Goal: Task Accomplishment & Management: Use online tool/utility

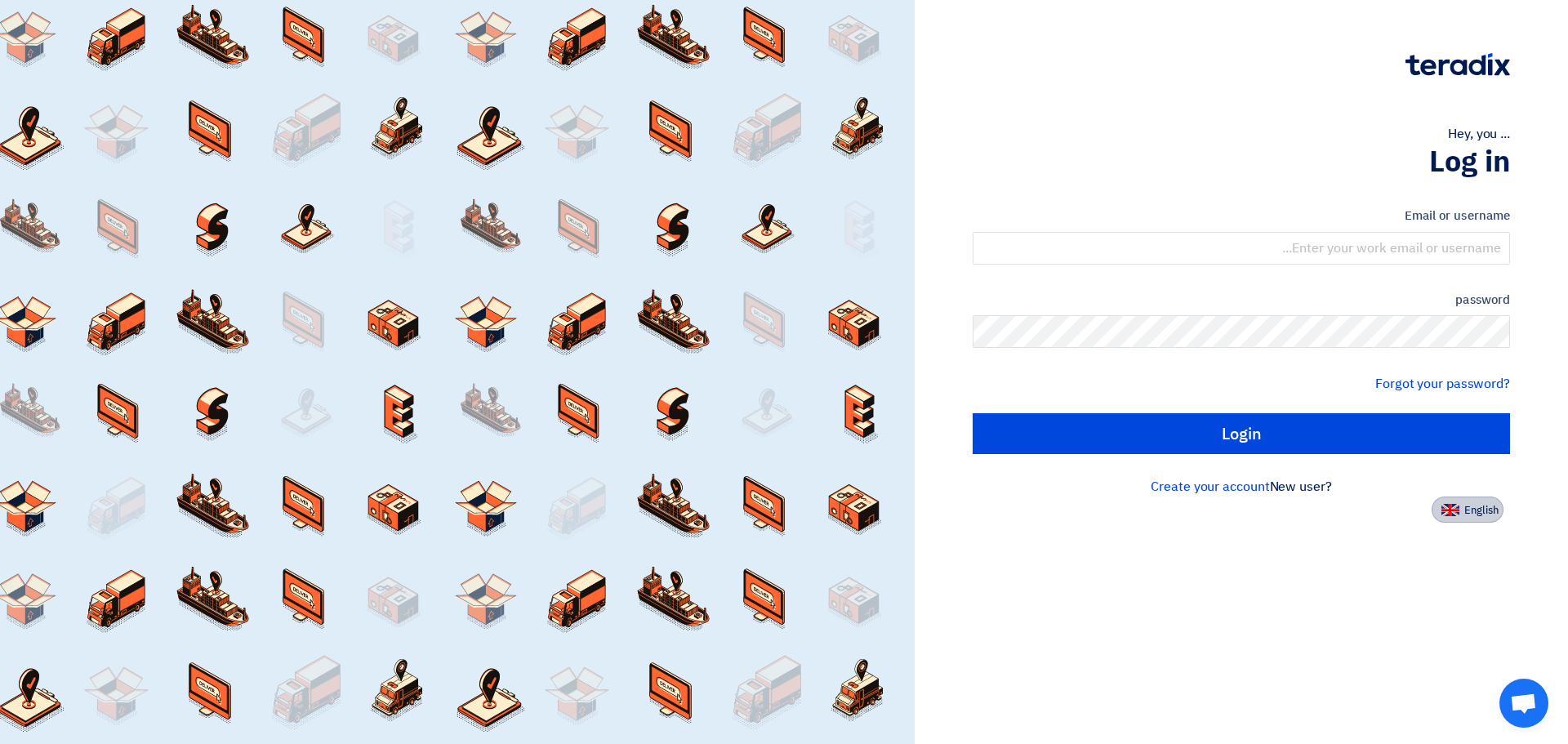
click at [1471, 508] on font "English" at bounding box center [1481, 510] width 34 height 16
type input "Sign in"
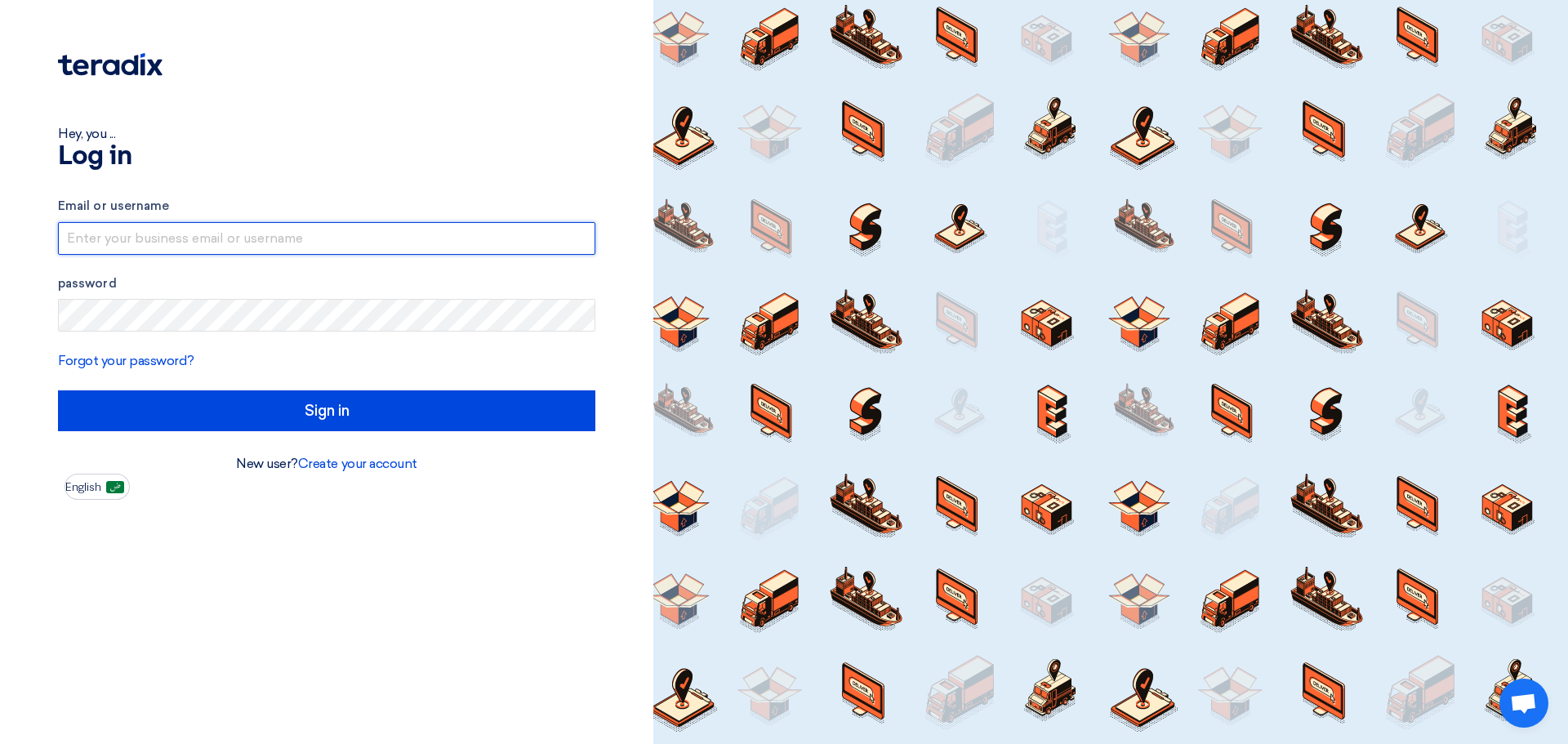
click at [245, 229] on input "text" at bounding box center [326, 239] width 537 height 33
type input "[EMAIL_ADDRESS][DOMAIN_NAME]"
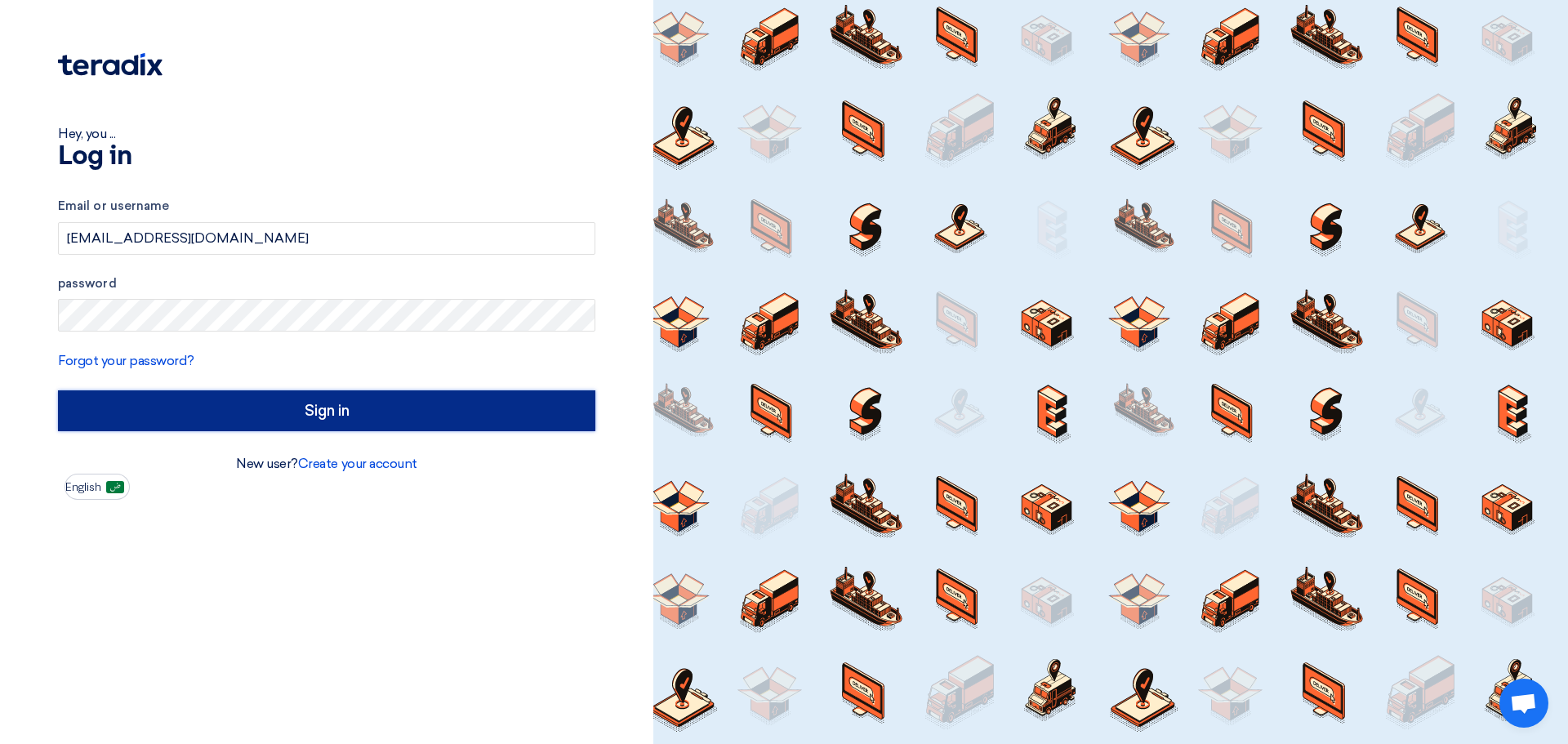
click at [369, 404] on input "Sign in" at bounding box center [326, 411] width 537 height 41
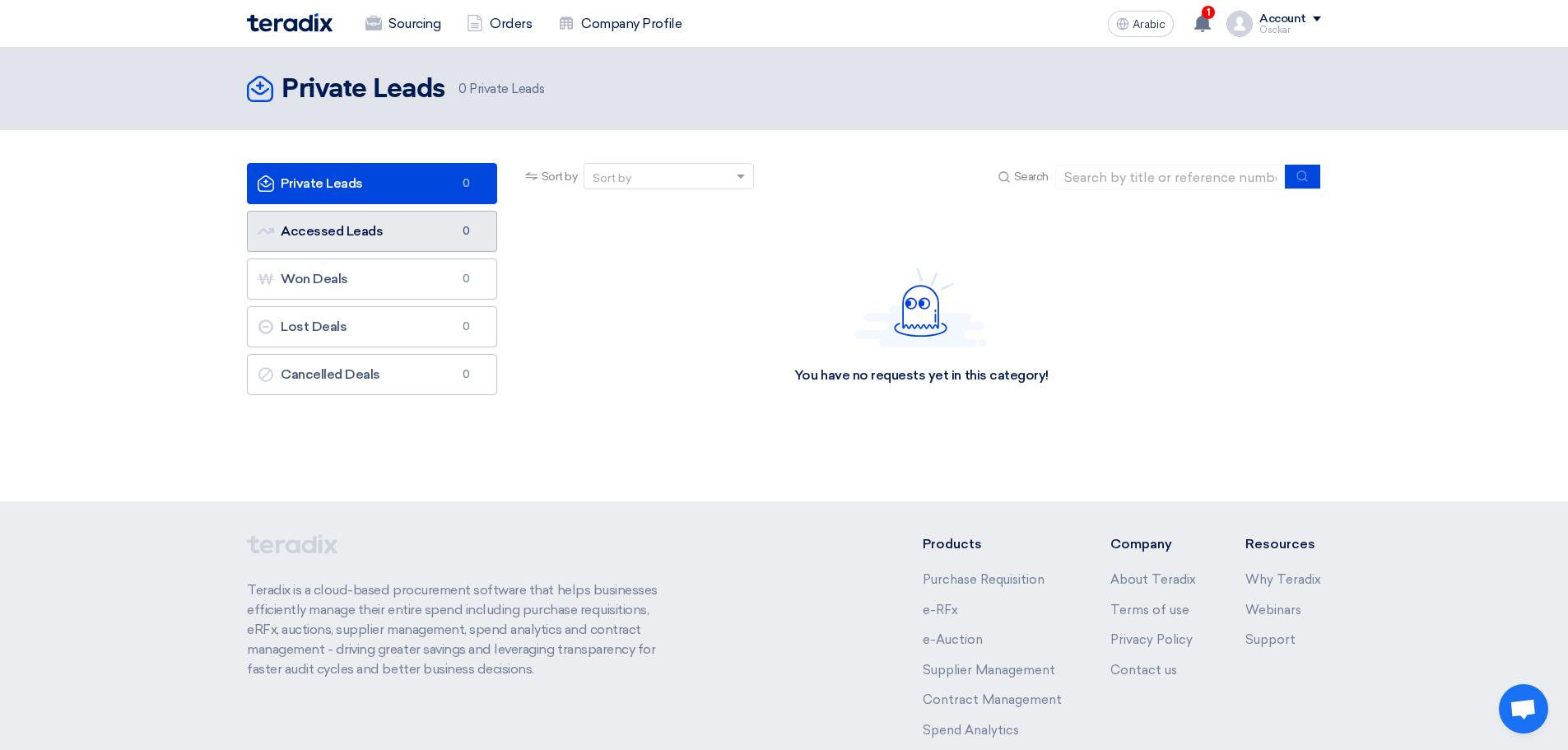
click at [413, 226] on link "Accessed Leads Accessed Leads 0" at bounding box center [371, 231] width 251 height 41
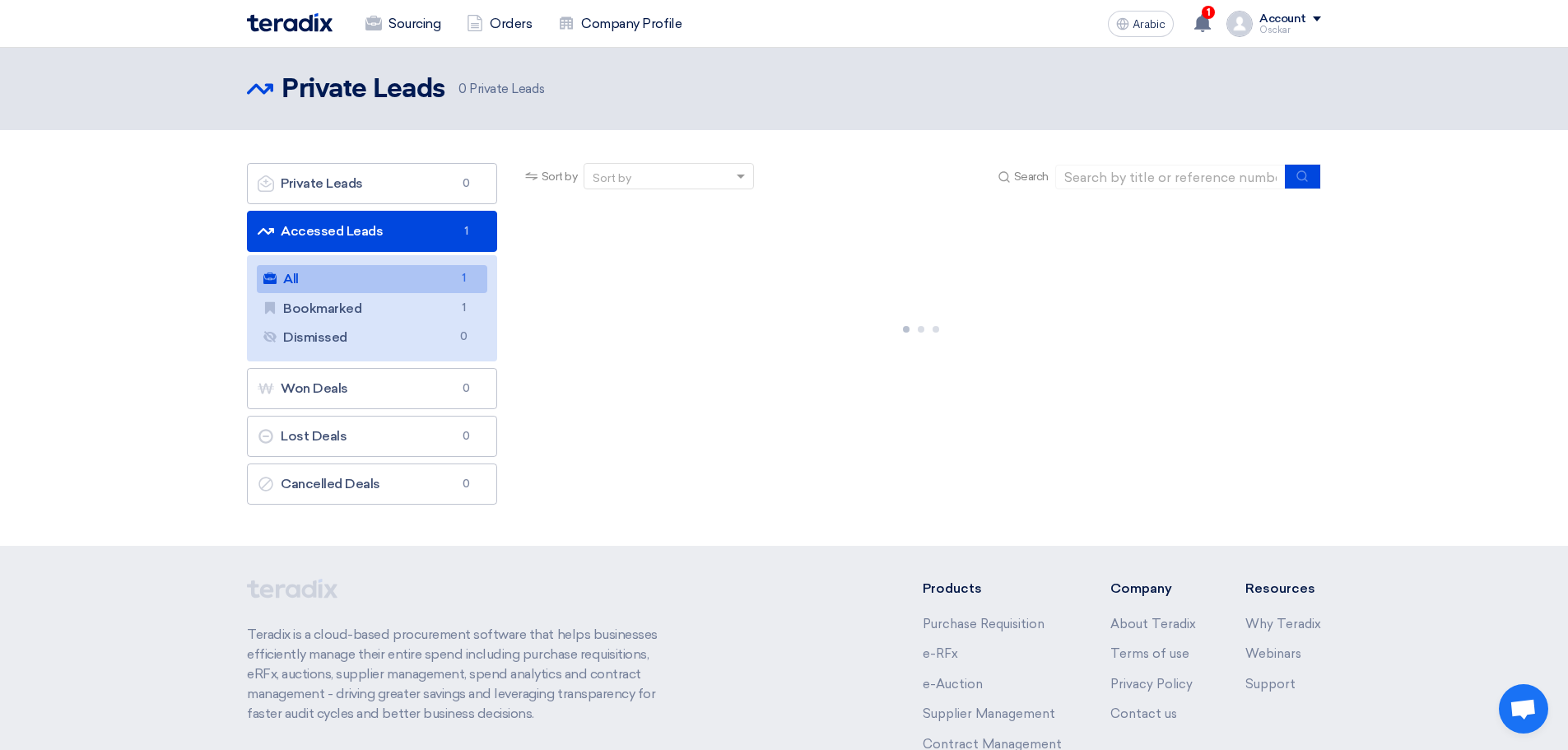
click at [412, 279] on link "All All 1" at bounding box center [371, 279] width 231 height 28
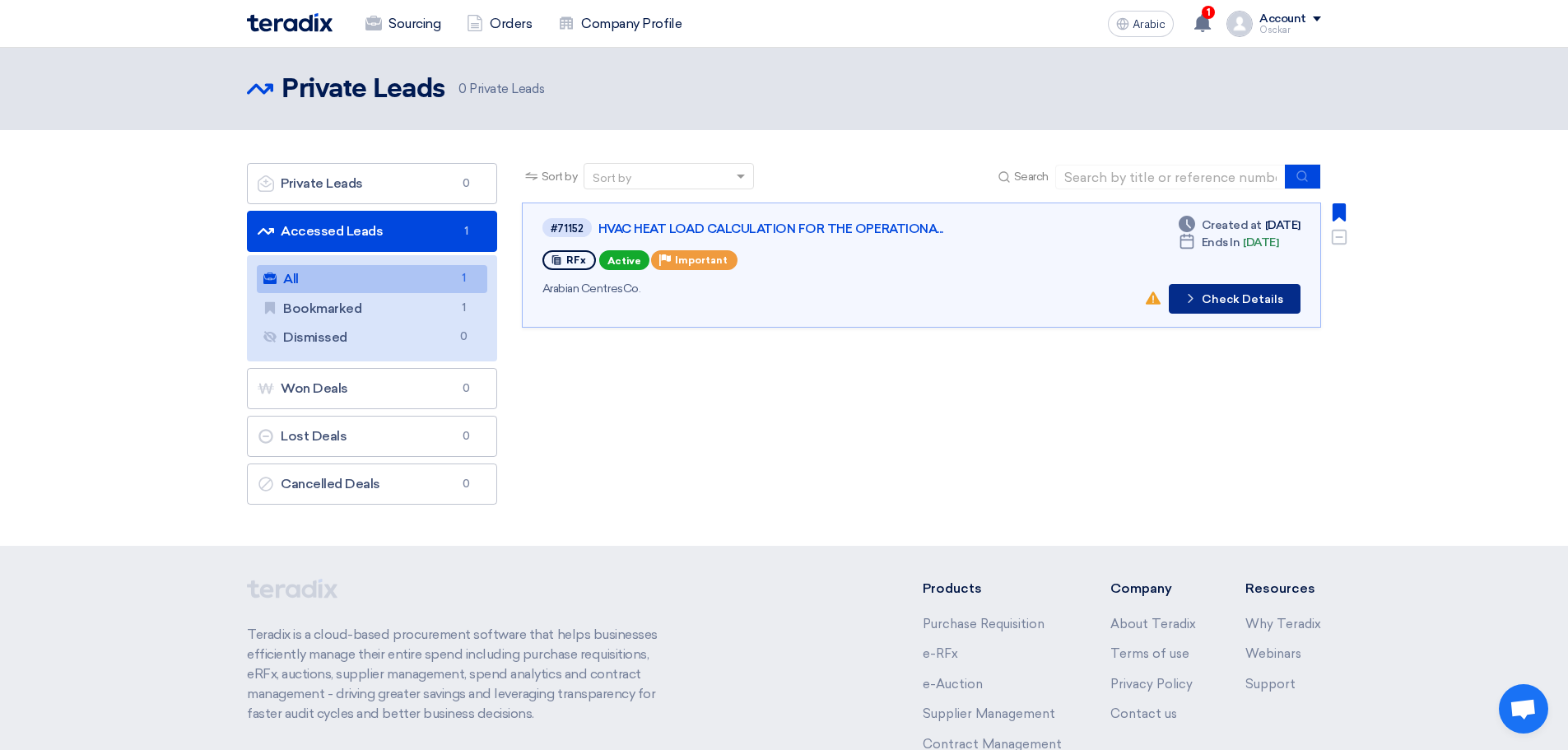
click at [1204, 297] on button "Check details Check Details" at bounding box center [1234, 299] width 132 height 29
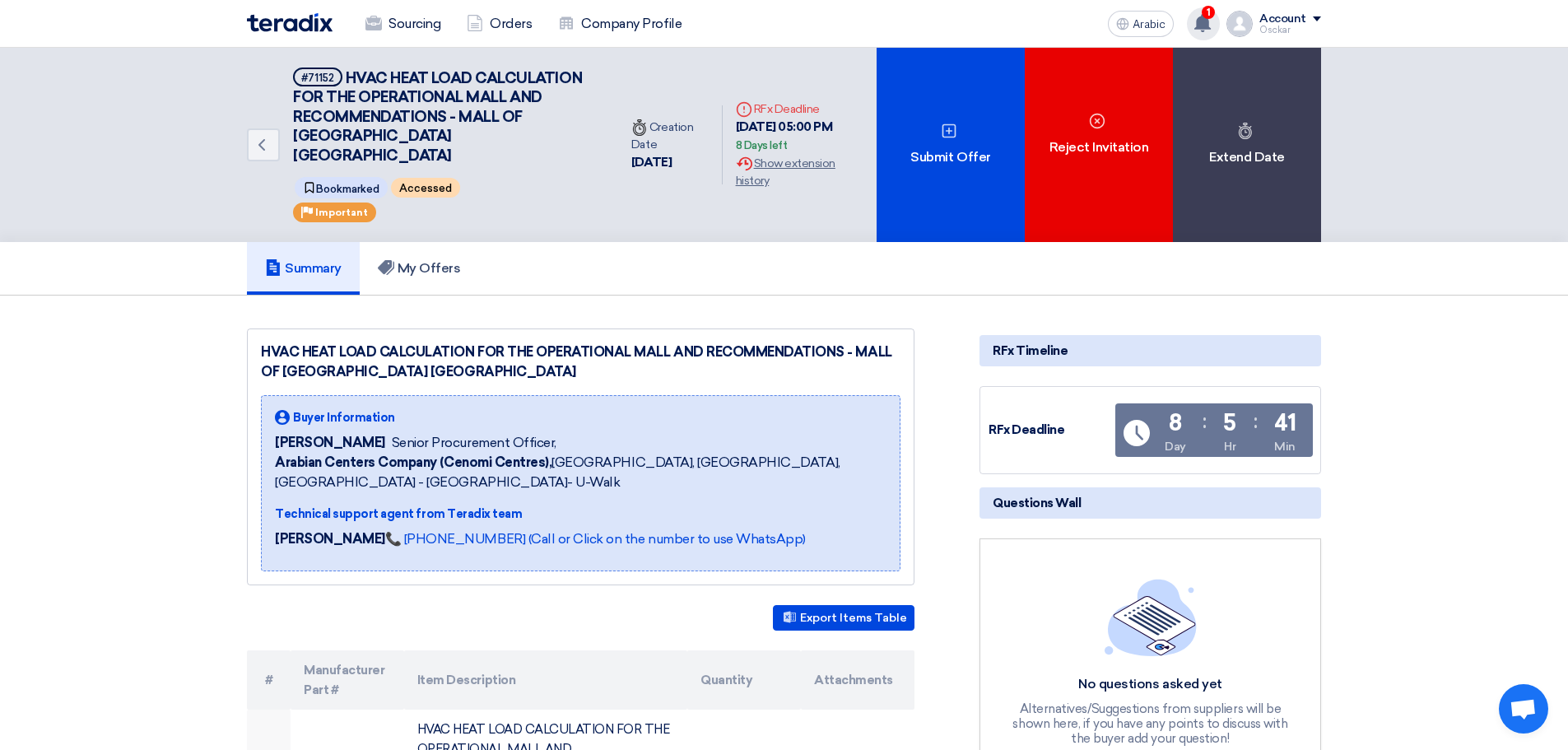
click at [1199, 28] on use at bounding box center [1202, 23] width 17 height 18
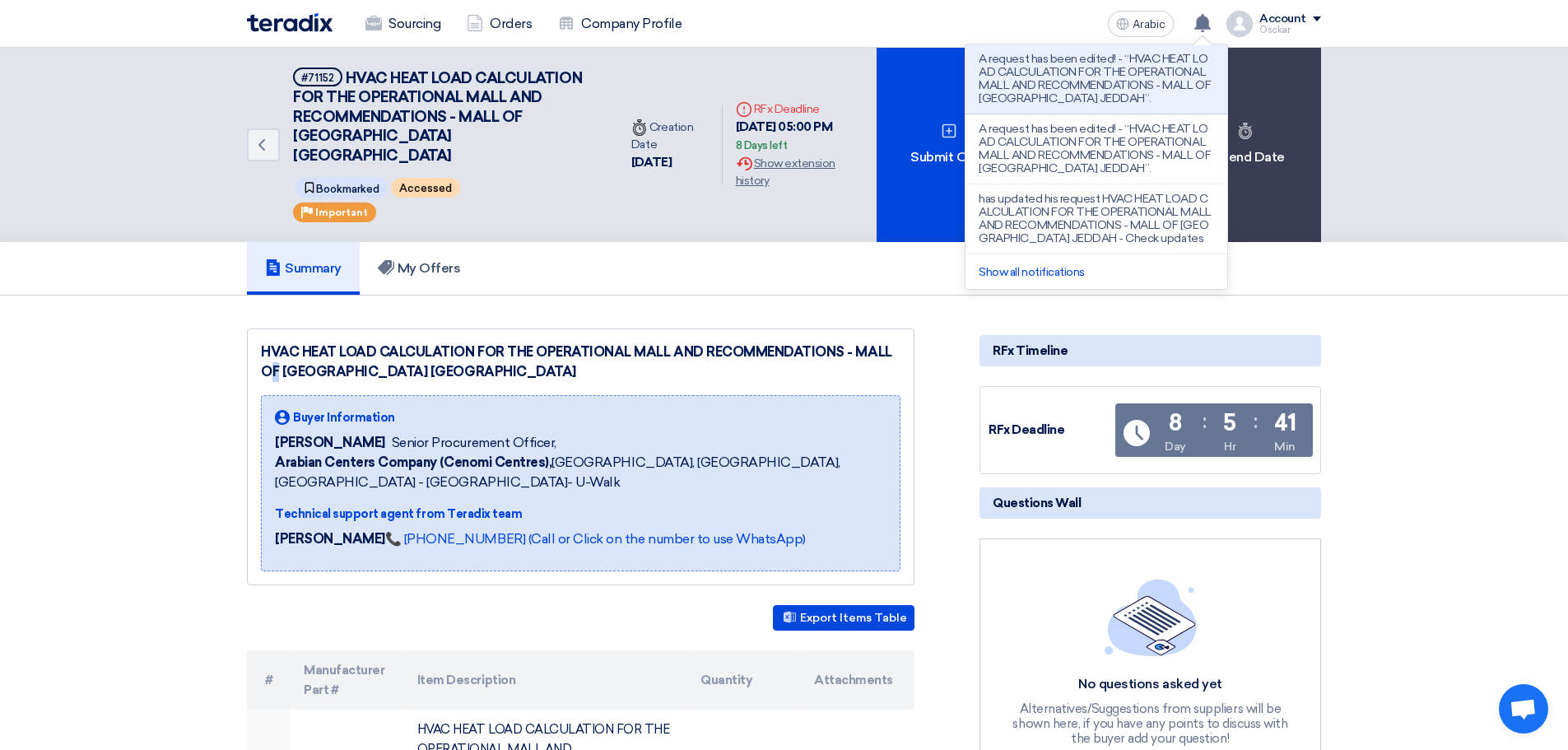
click at [845, 328] on div "HVAC HEAT LOAD CALCULATION FOR THE OPERATIONAL MALL AND RECOMMENDATIONS - MALL …" at bounding box center [580, 456] width 667 height 257
